Goal: Task Accomplishment & Management: Use online tool/utility

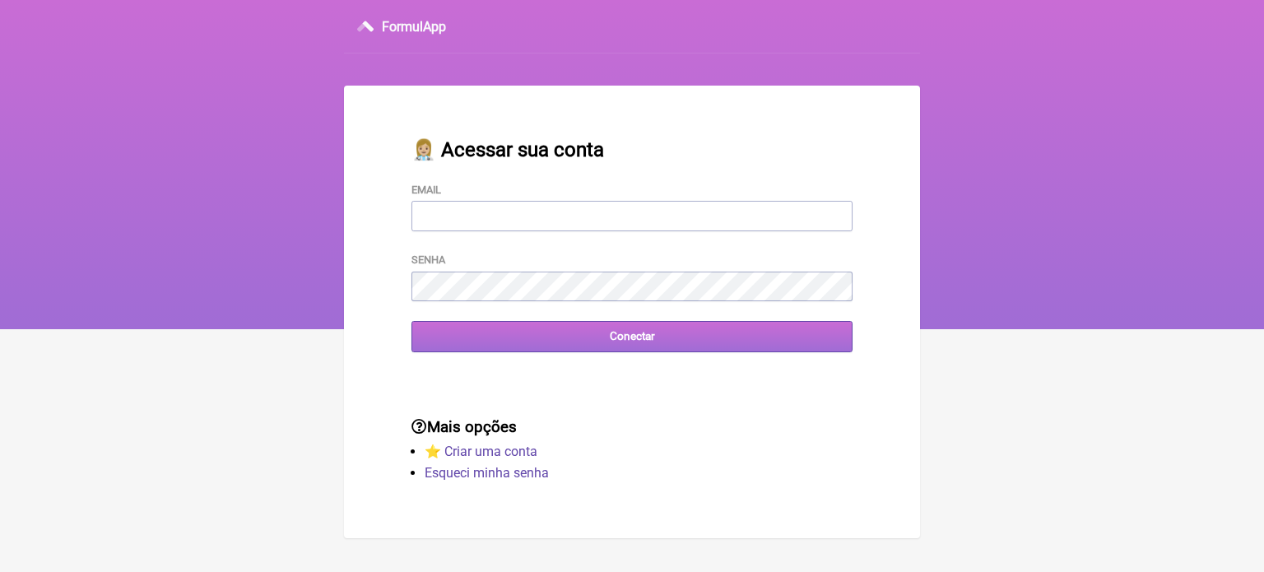
type input "[EMAIL_ADDRESS][DOMAIN_NAME]"
click at [651, 346] on input "Conectar" at bounding box center [632, 336] width 441 height 30
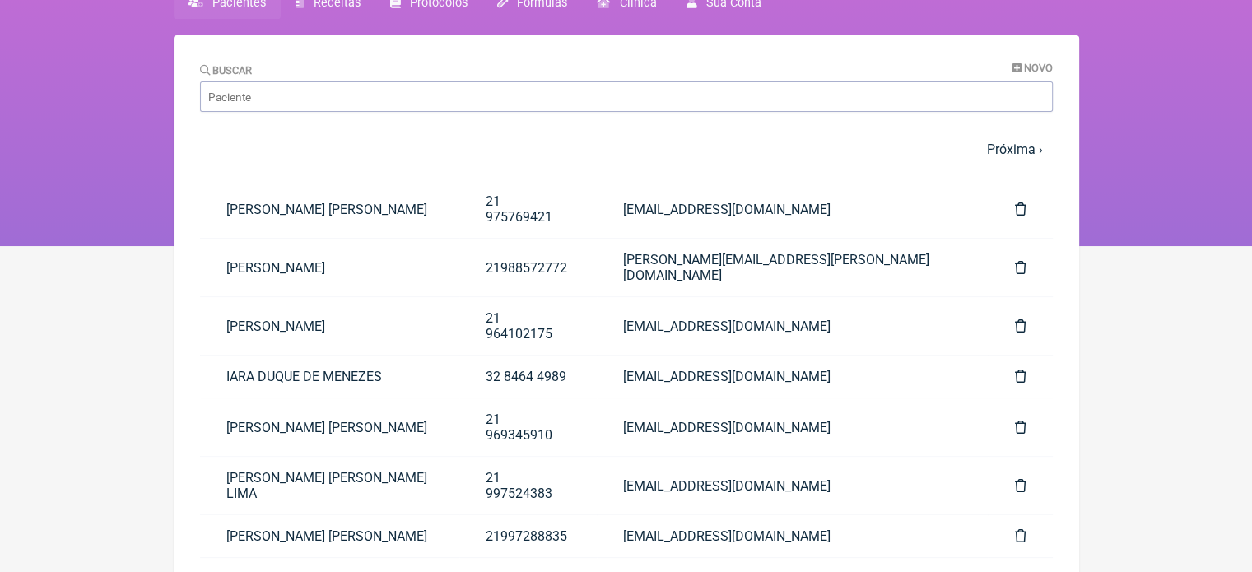
scroll to position [81, 0]
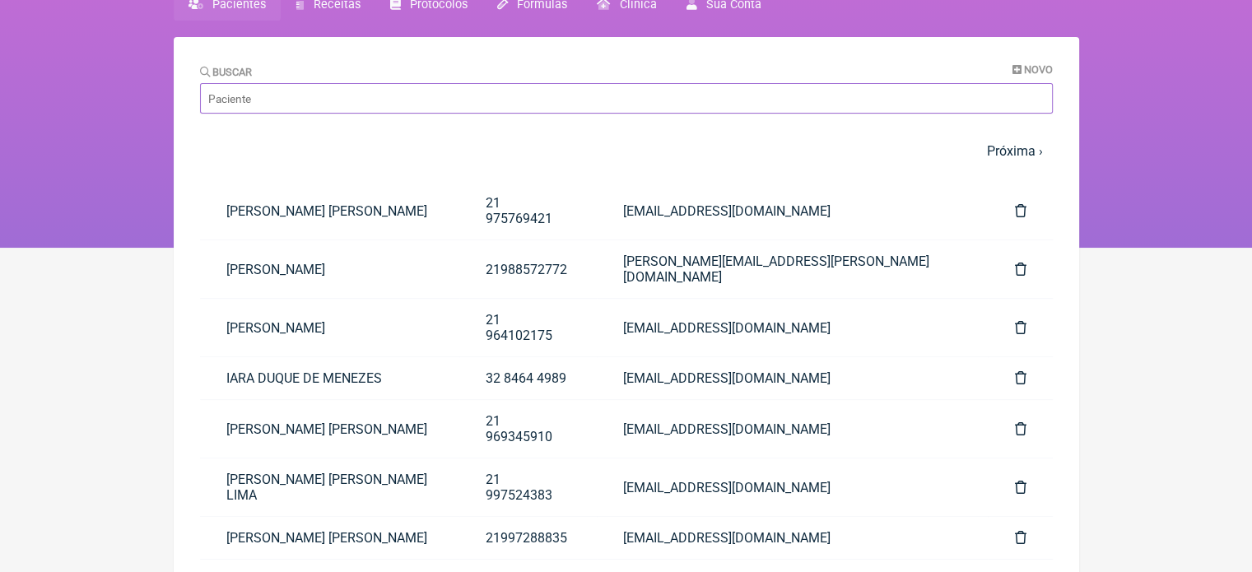
click at [276, 91] on input "Buscar" at bounding box center [626, 98] width 853 height 30
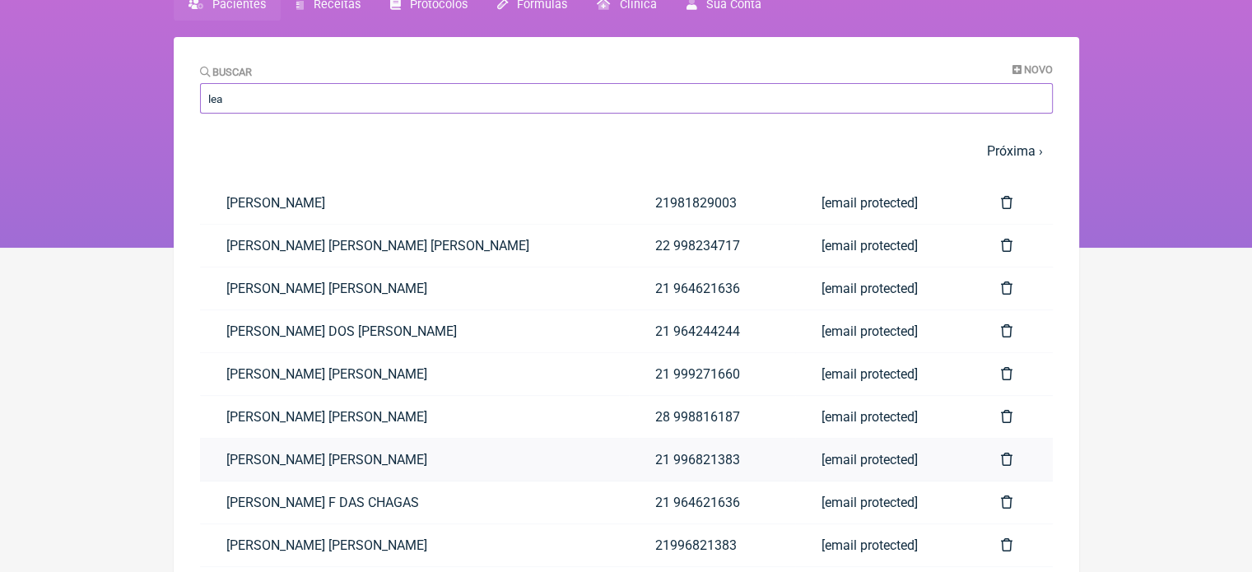
type input "lea"
click at [301, 458] on link "[PERSON_NAME]" at bounding box center [415, 460] width 430 height 42
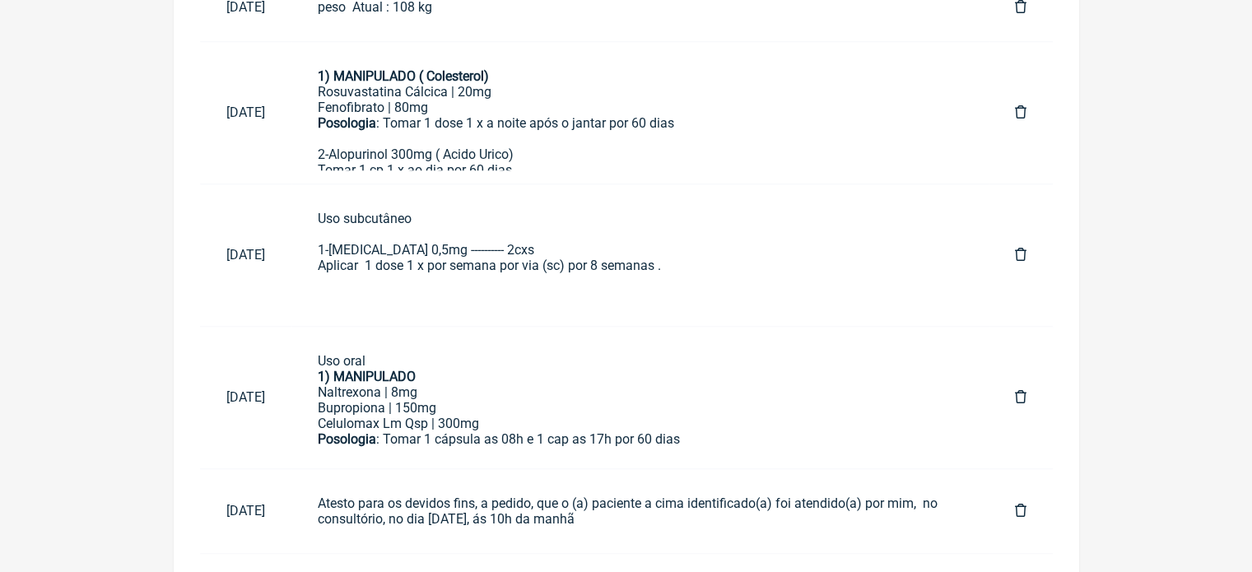
scroll to position [1200, 0]
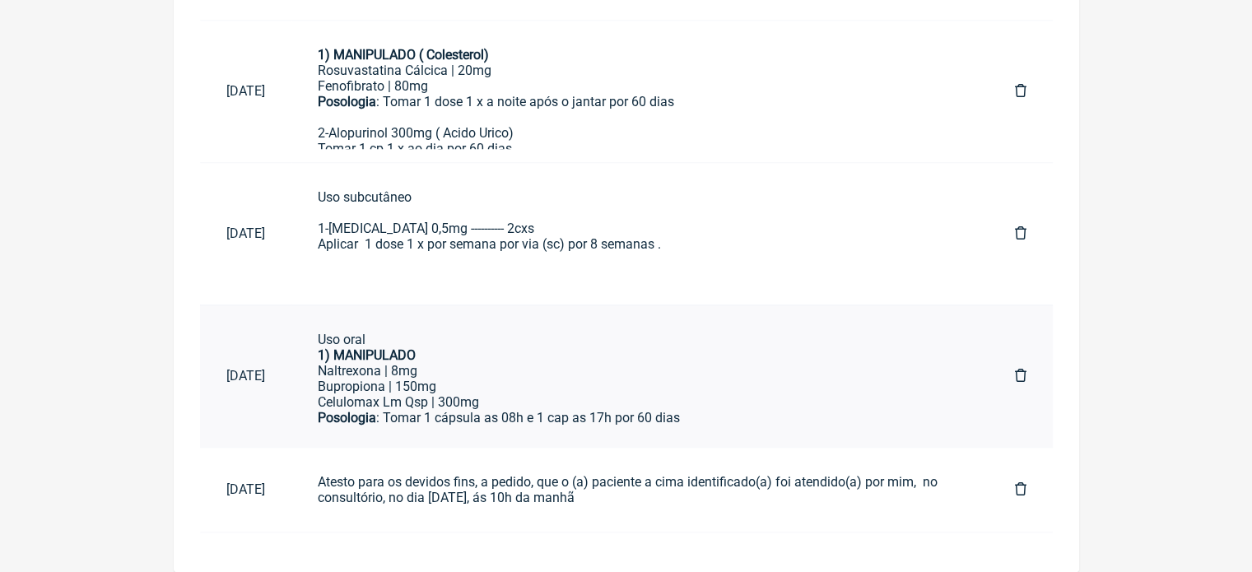
click at [505, 417] on div "Posologia : Tomar 1 cápsula as 08h e 1 cap as 17h por 60 dias" at bounding box center [640, 418] width 644 height 16
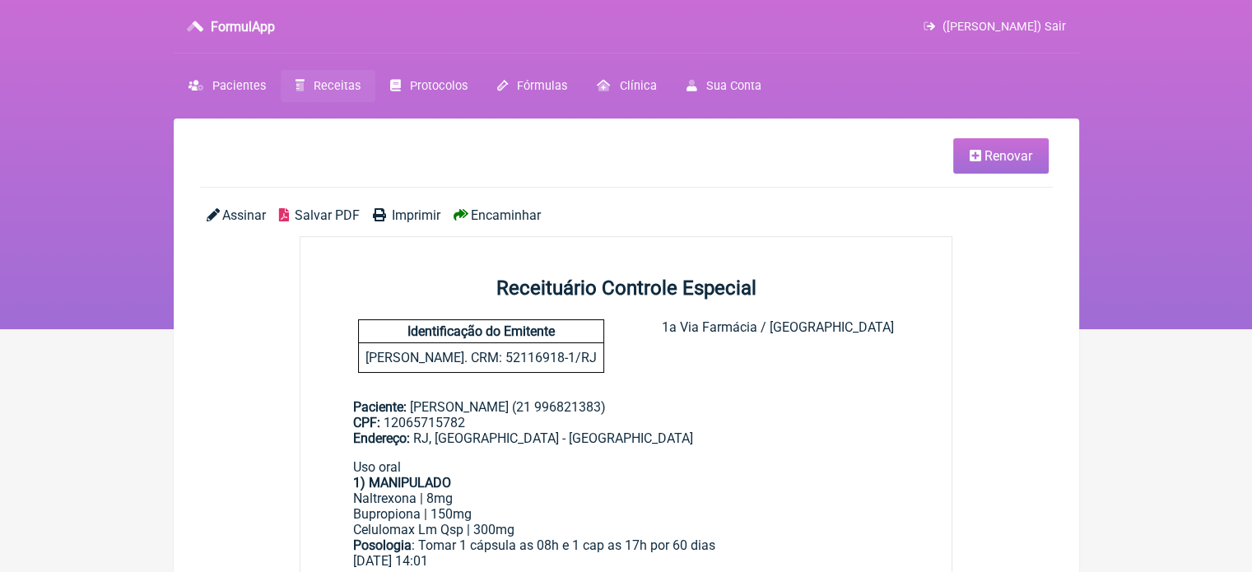
click at [1020, 154] on span "Renovar" at bounding box center [1008, 156] width 48 height 16
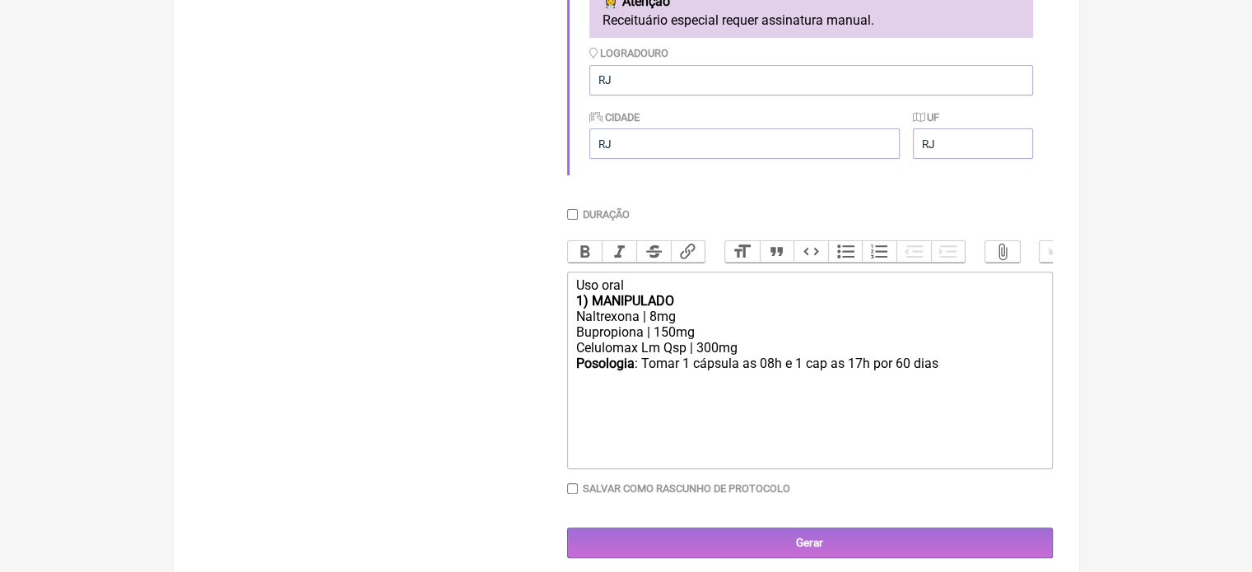
scroll to position [528, 0]
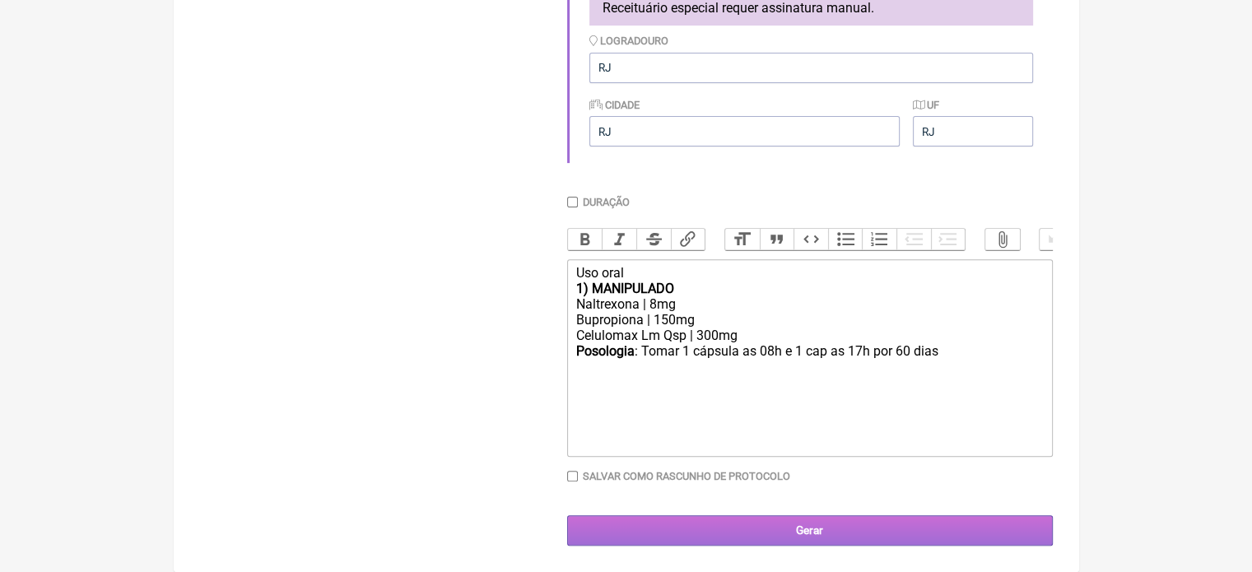
click at [868, 546] on input "Gerar" at bounding box center [810, 530] width 486 height 30
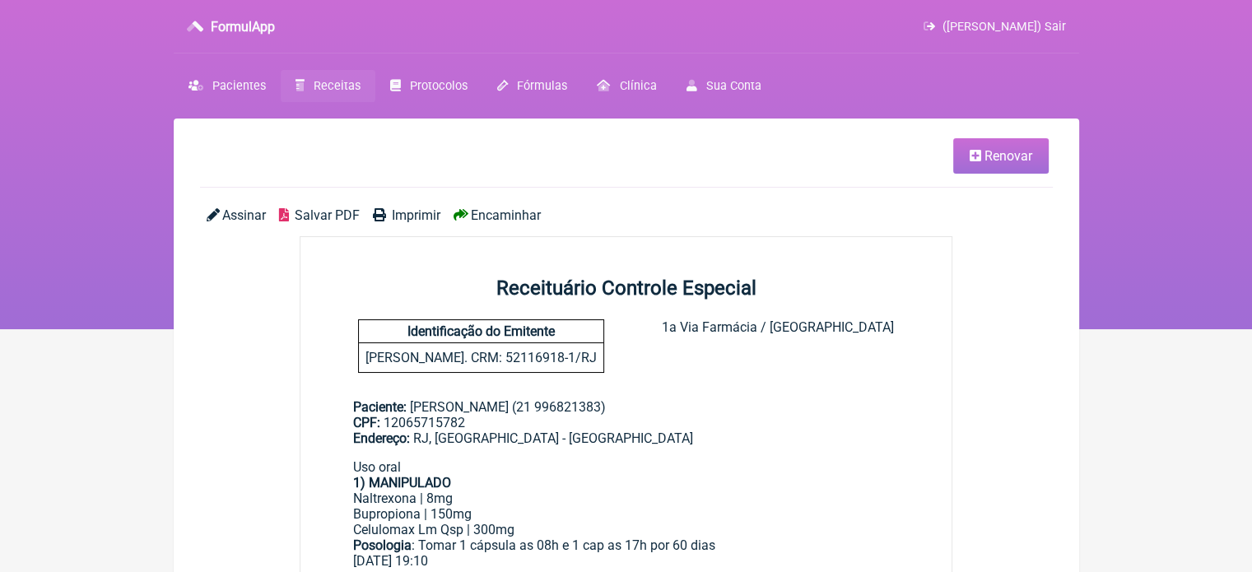
click at [483, 221] on span "Encaminhar" at bounding box center [506, 215] width 70 height 16
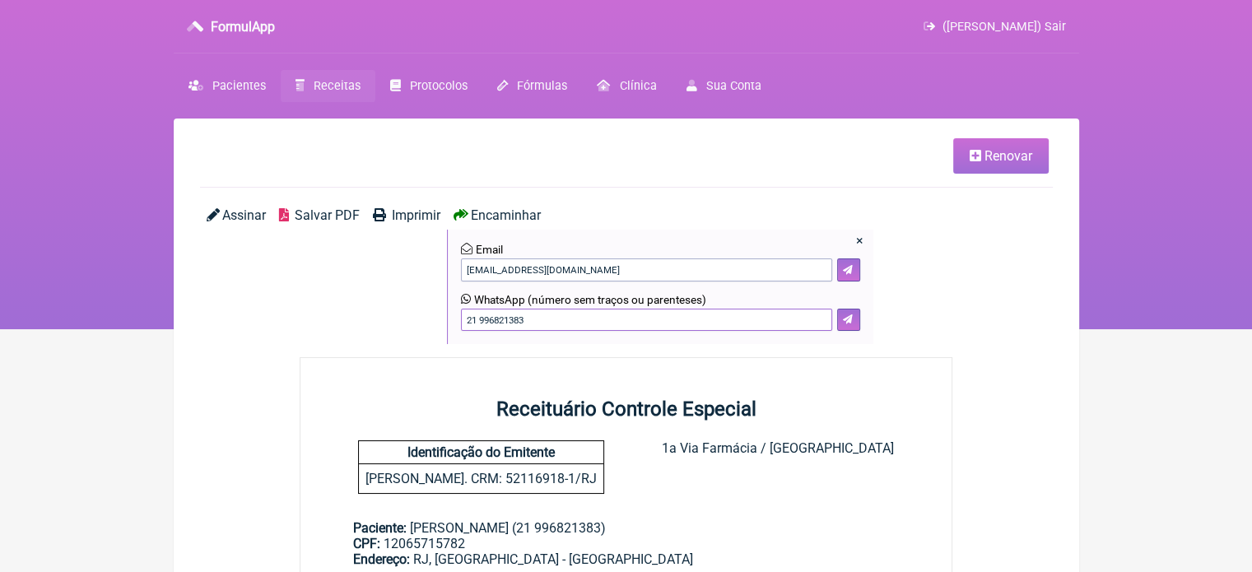
click at [533, 321] on input "21 996821383" at bounding box center [646, 320] width 371 height 23
type input "21 993661195"
click at [846, 322] on icon at bounding box center [848, 319] width 10 height 10
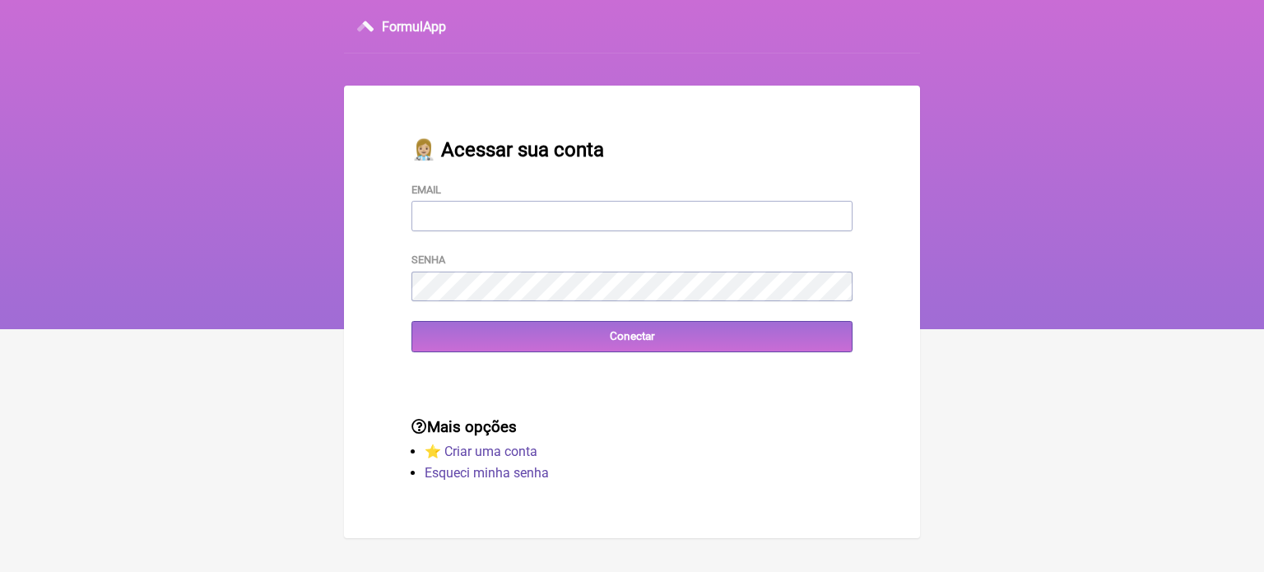
type input "[EMAIL_ADDRESS][DOMAIN_NAME]"
click at [537, 321] on form "Email vini_paschoal@yahoo.com.br Senha Conectar" at bounding box center [632, 266] width 441 height 171
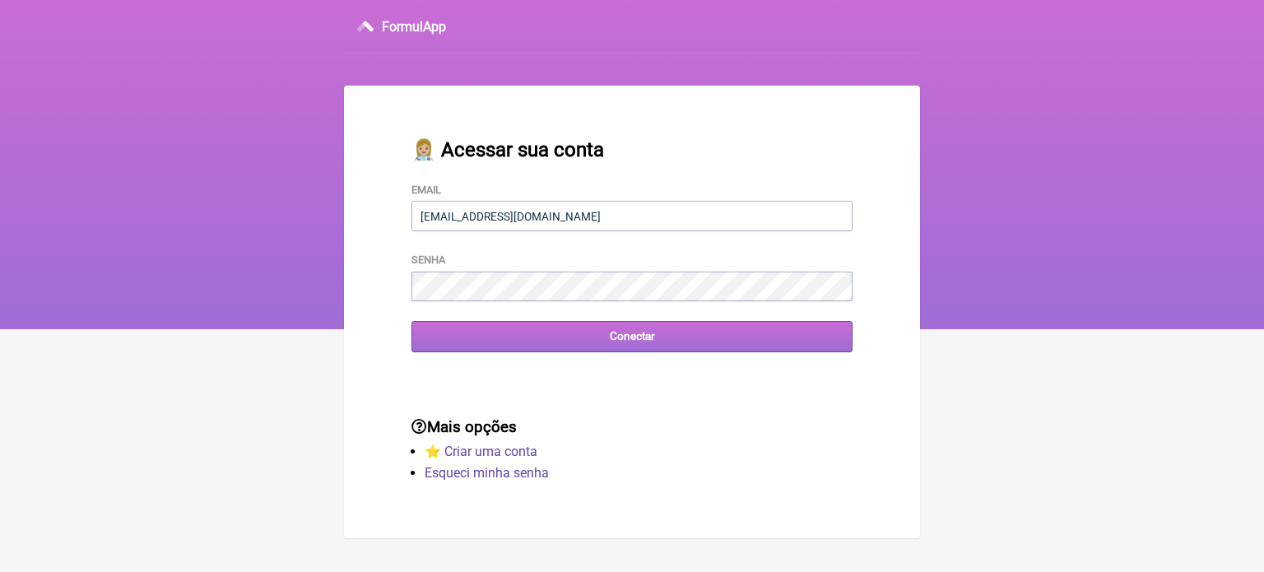
click at [543, 337] on input "Conectar" at bounding box center [632, 336] width 441 height 30
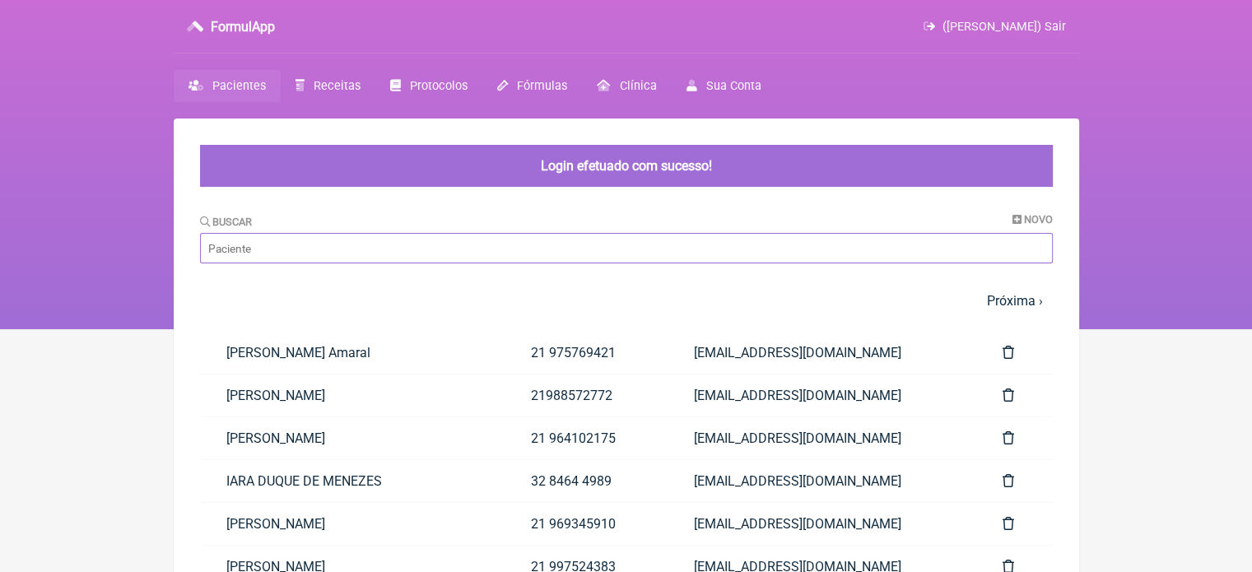
click at [270, 240] on input "Buscar" at bounding box center [626, 248] width 853 height 30
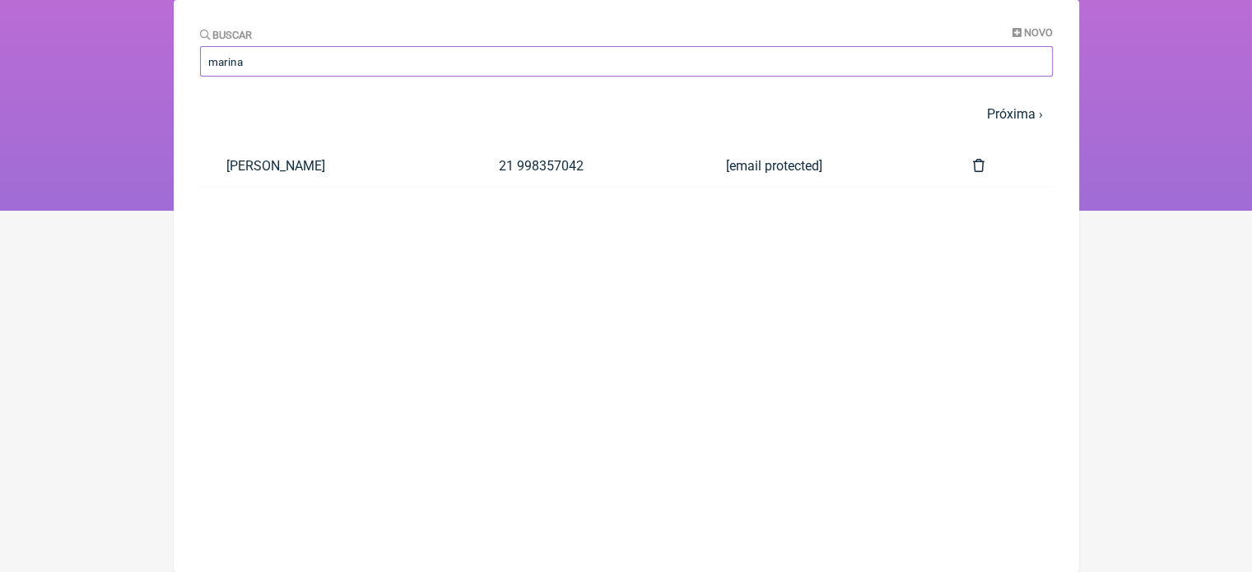
scroll to position [54, 0]
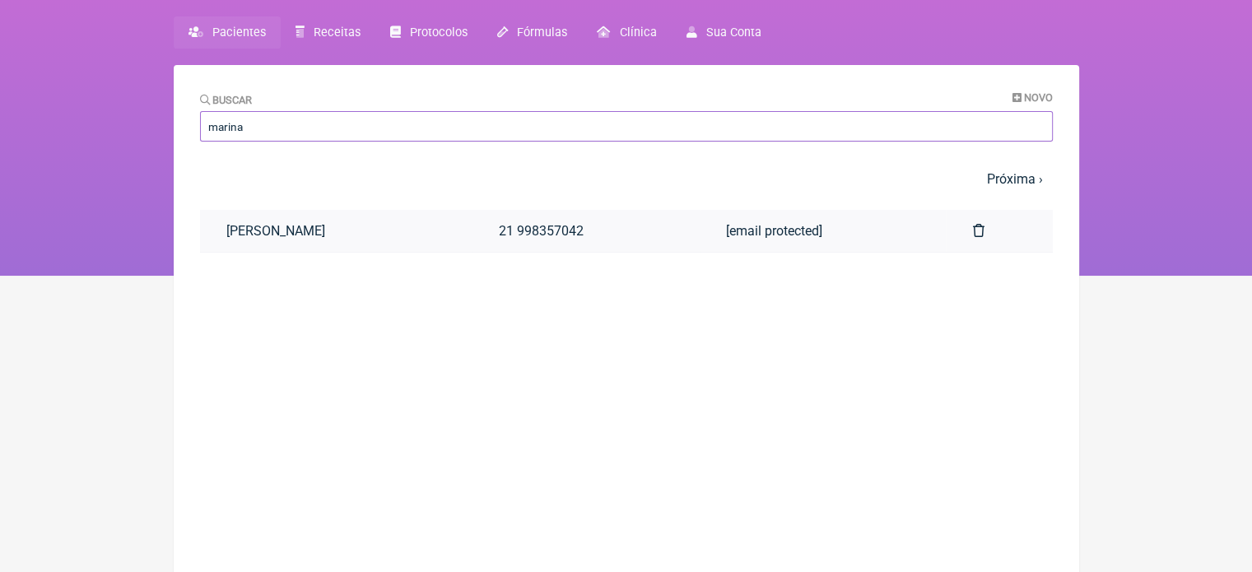
type input "marina"
click at [346, 226] on link "[PERSON_NAME]" at bounding box center [336, 231] width 272 height 42
click at [346, 226] on link "MARINA SANTIAGO SILVA" at bounding box center [336, 231] width 272 height 42
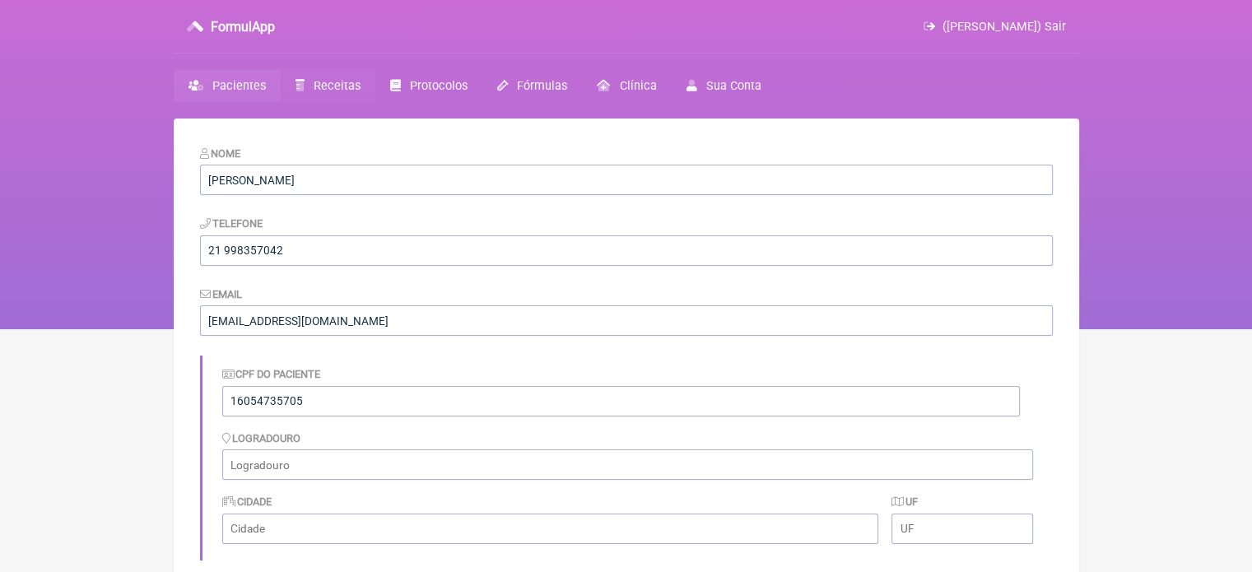
click at [336, 83] on span "Receitas" at bounding box center [337, 86] width 47 height 14
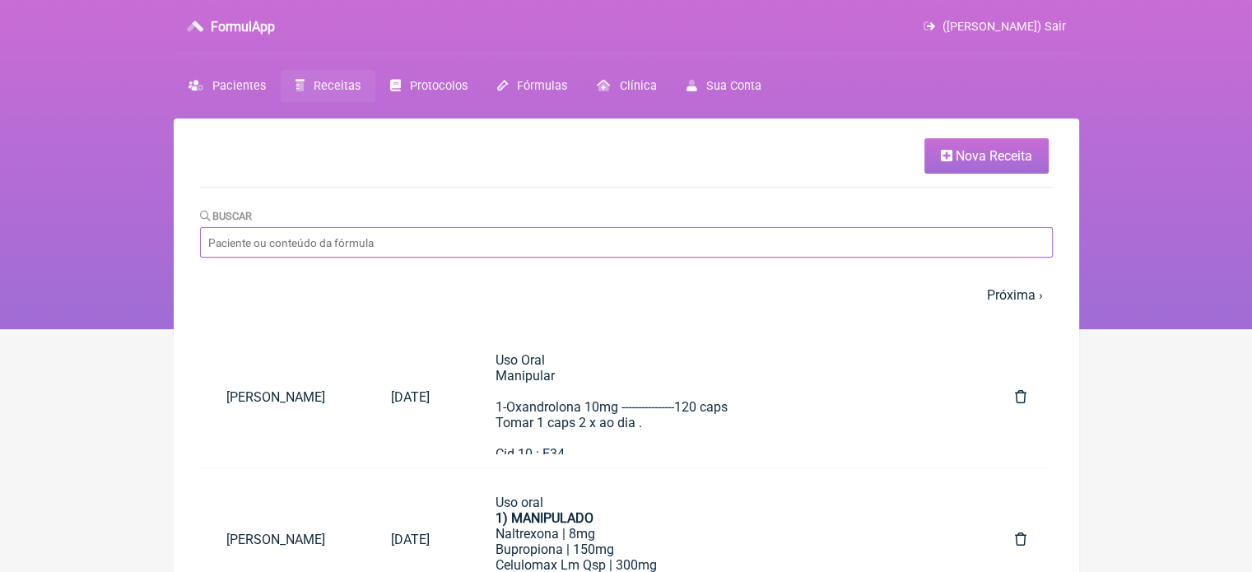
click at [329, 242] on input "Buscar" at bounding box center [626, 242] width 853 height 30
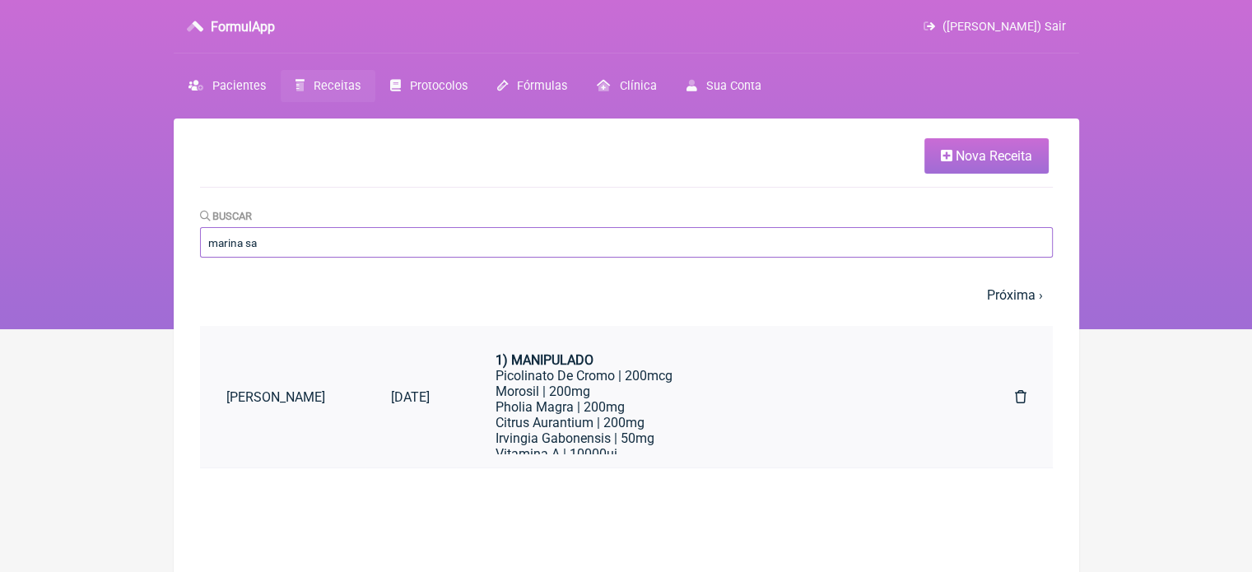
type input "marina sa"
click at [326, 397] on link "MARINA SANTIAGO SILVA" at bounding box center [282, 397] width 165 height 42
